Goal: Book appointment/travel/reservation

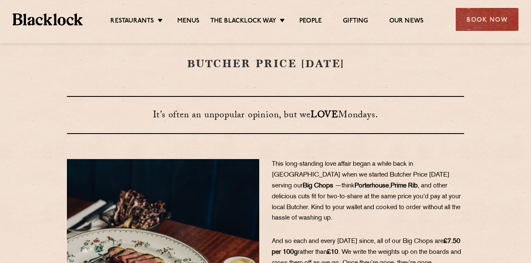
drag, startPoint x: 486, startPoint y: 27, endPoint x: 359, endPoint y: 90, distance: 141.7
click at [486, 27] on div "Book Now" at bounding box center [487, 19] width 63 height 23
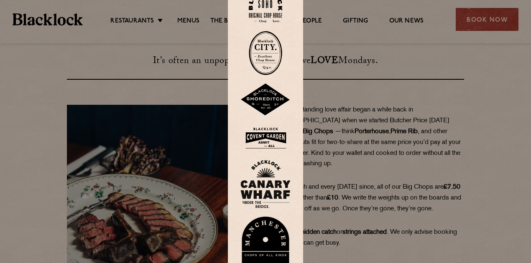
scroll to position [56, 0]
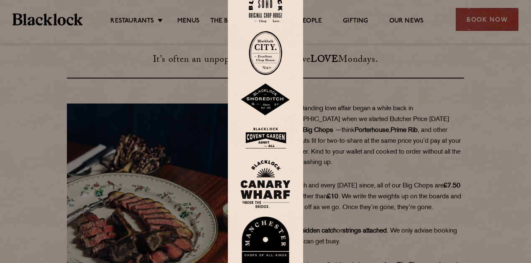
click at [282, 142] on img at bounding box center [265, 138] width 50 height 27
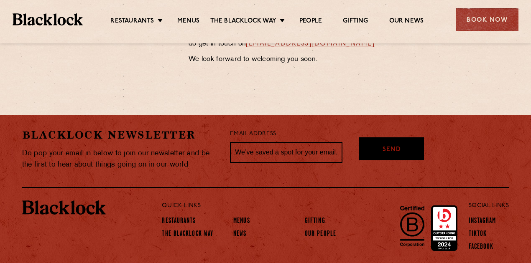
scroll to position [539, 0]
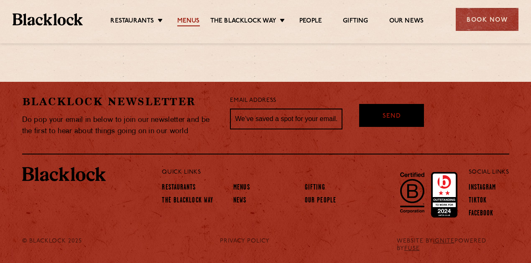
click at [192, 20] on link "Menus" at bounding box center [188, 21] width 23 height 9
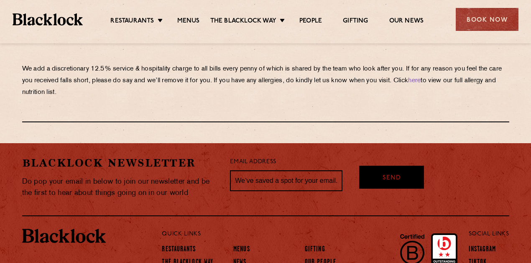
scroll to position [1540, 0]
